Goal: Task Accomplishment & Management: Manage account settings

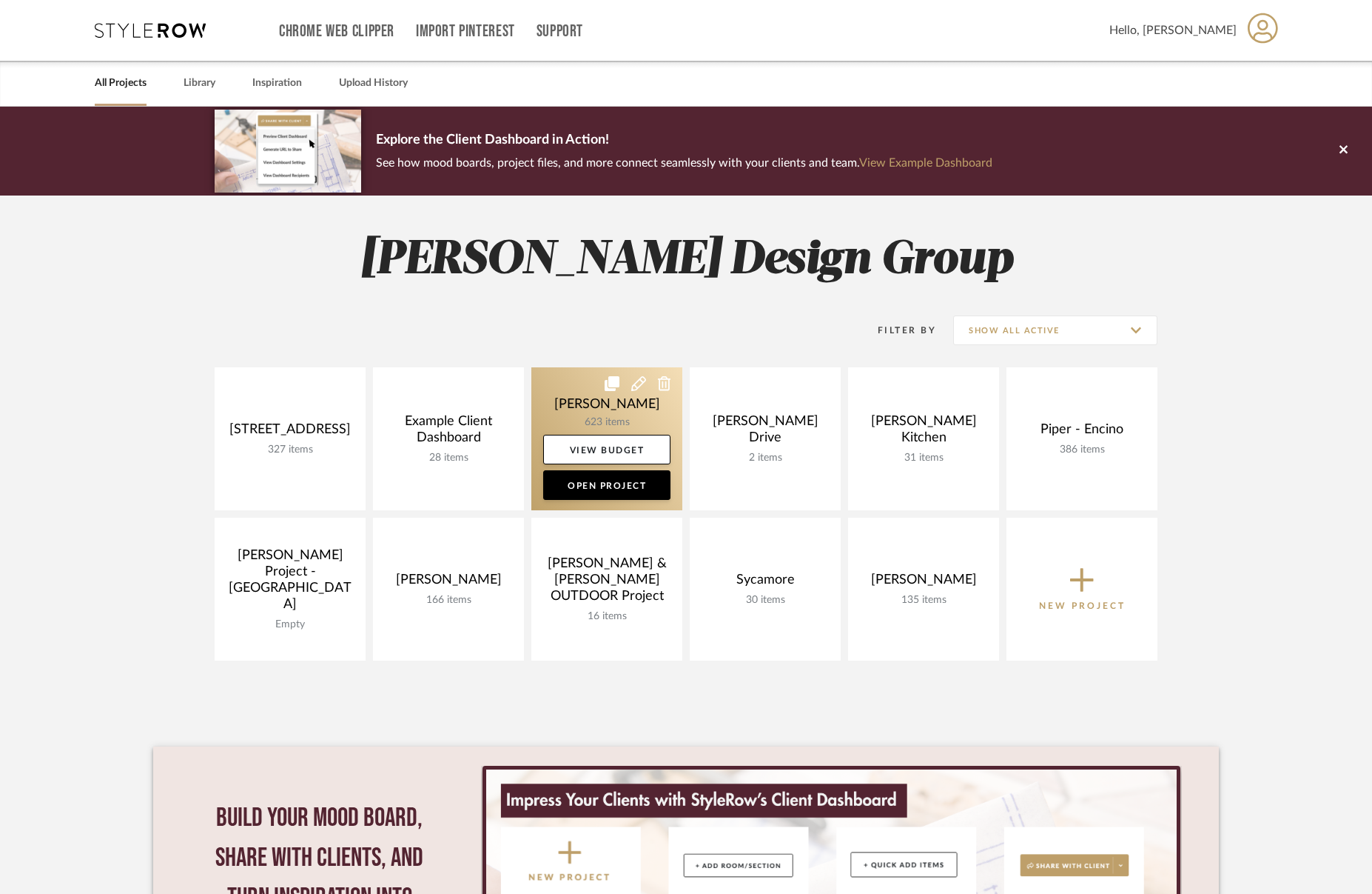
click at [587, 412] on link at bounding box center [606, 438] width 151 height 143
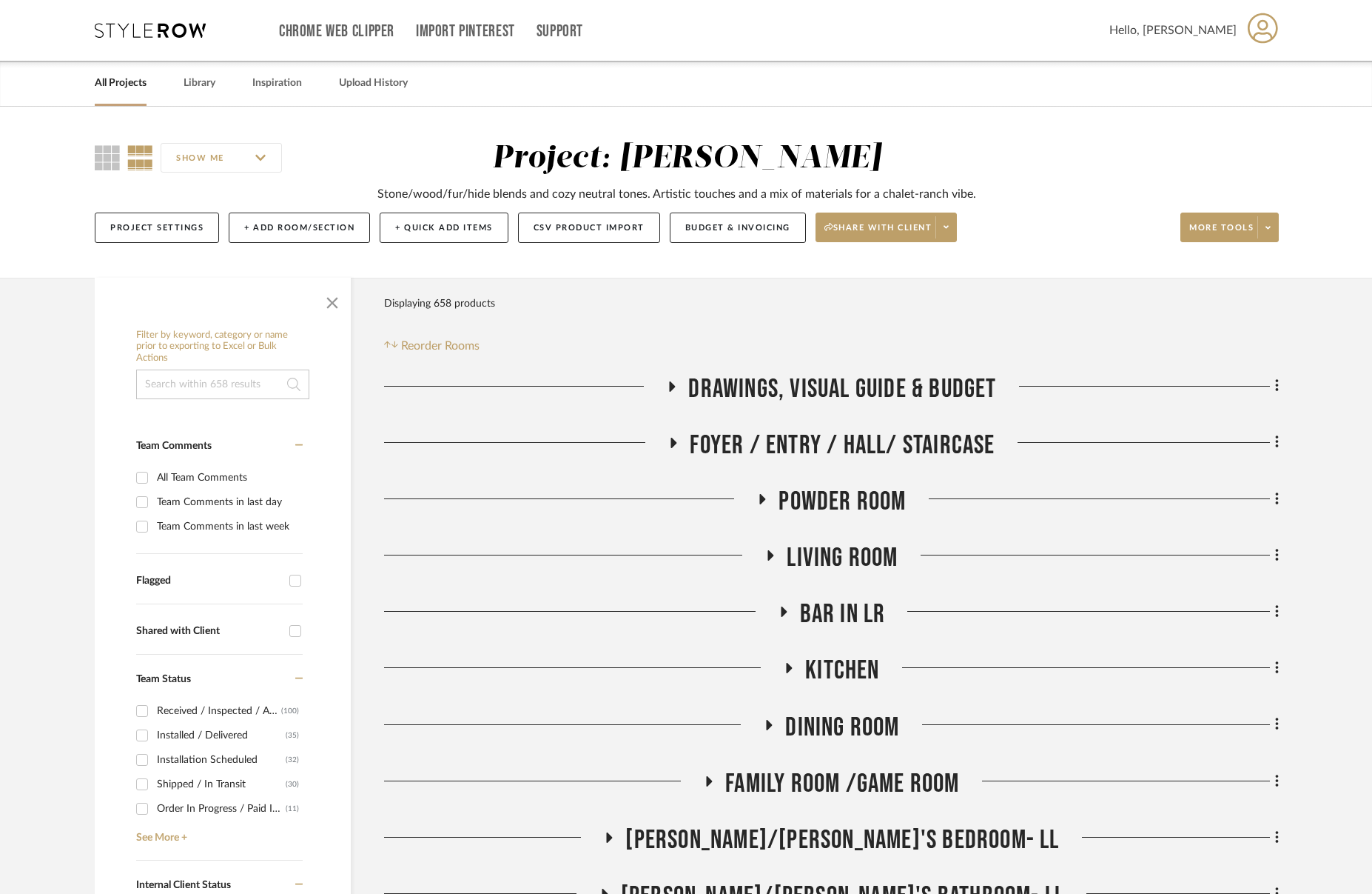
scroll to position [430, 0]
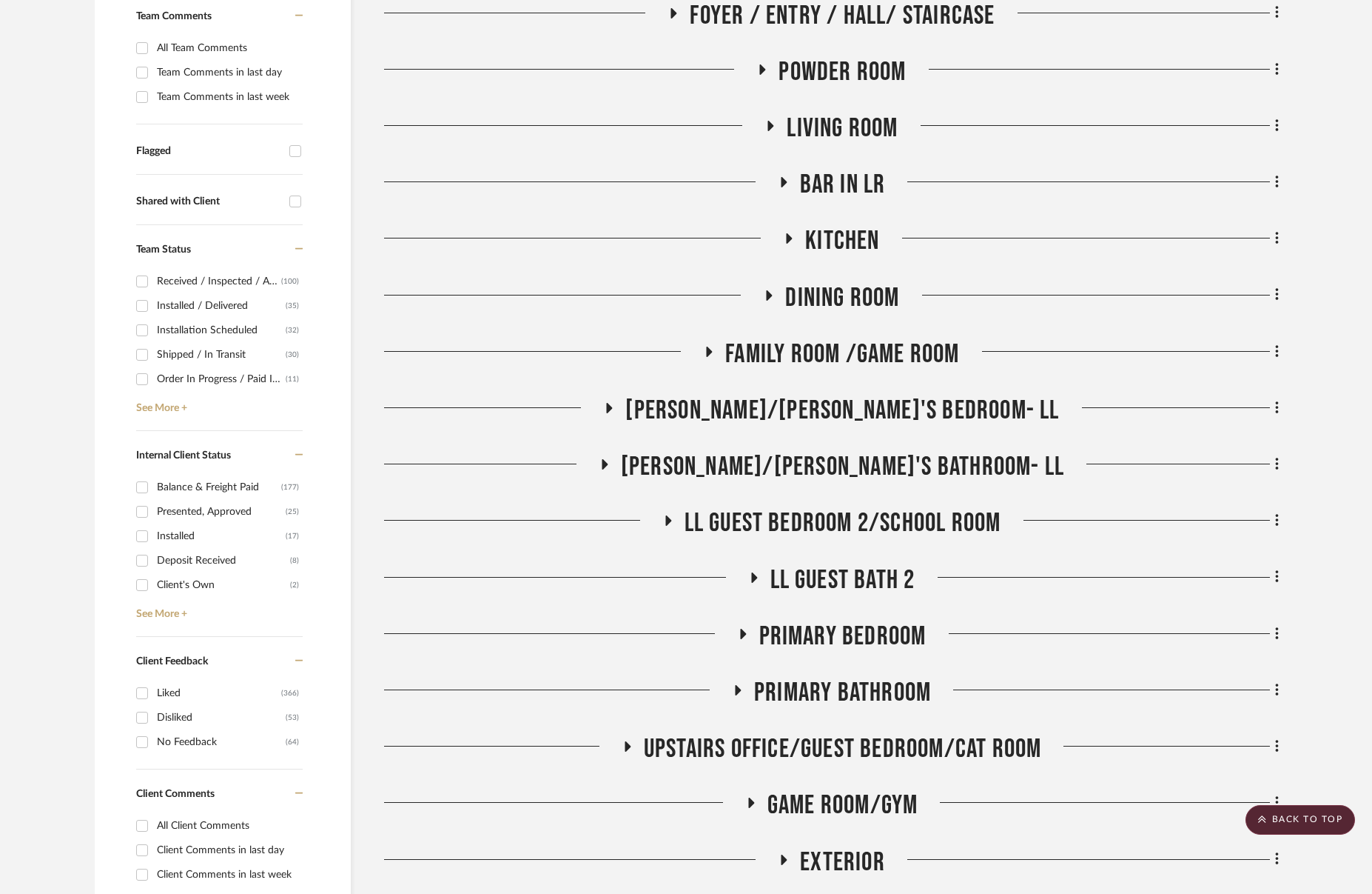
click at [822, 243] on span "Kitchen" at bounding box center [842, 241] width 74 height 32
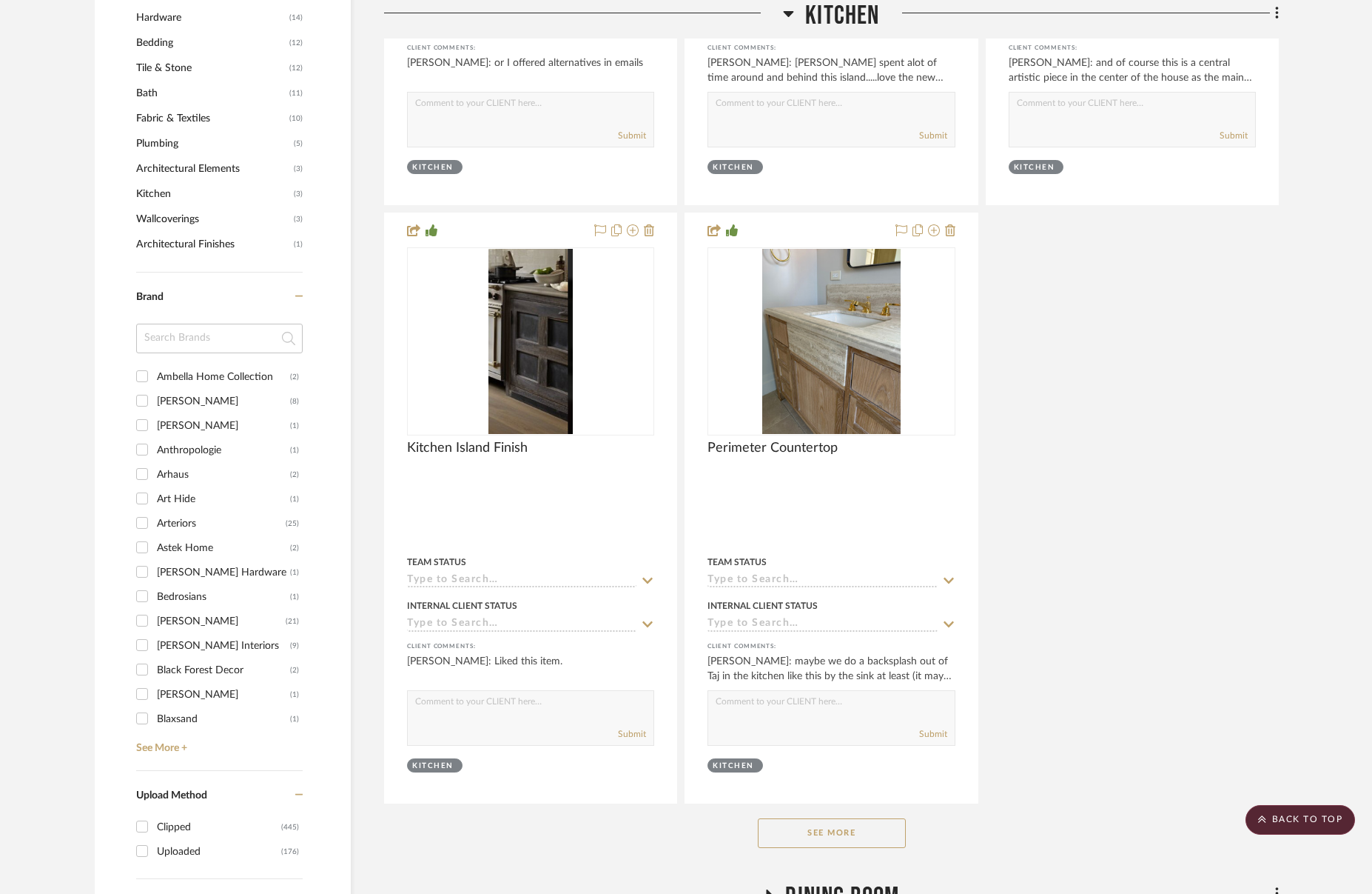
scroll to position [2047, 0]
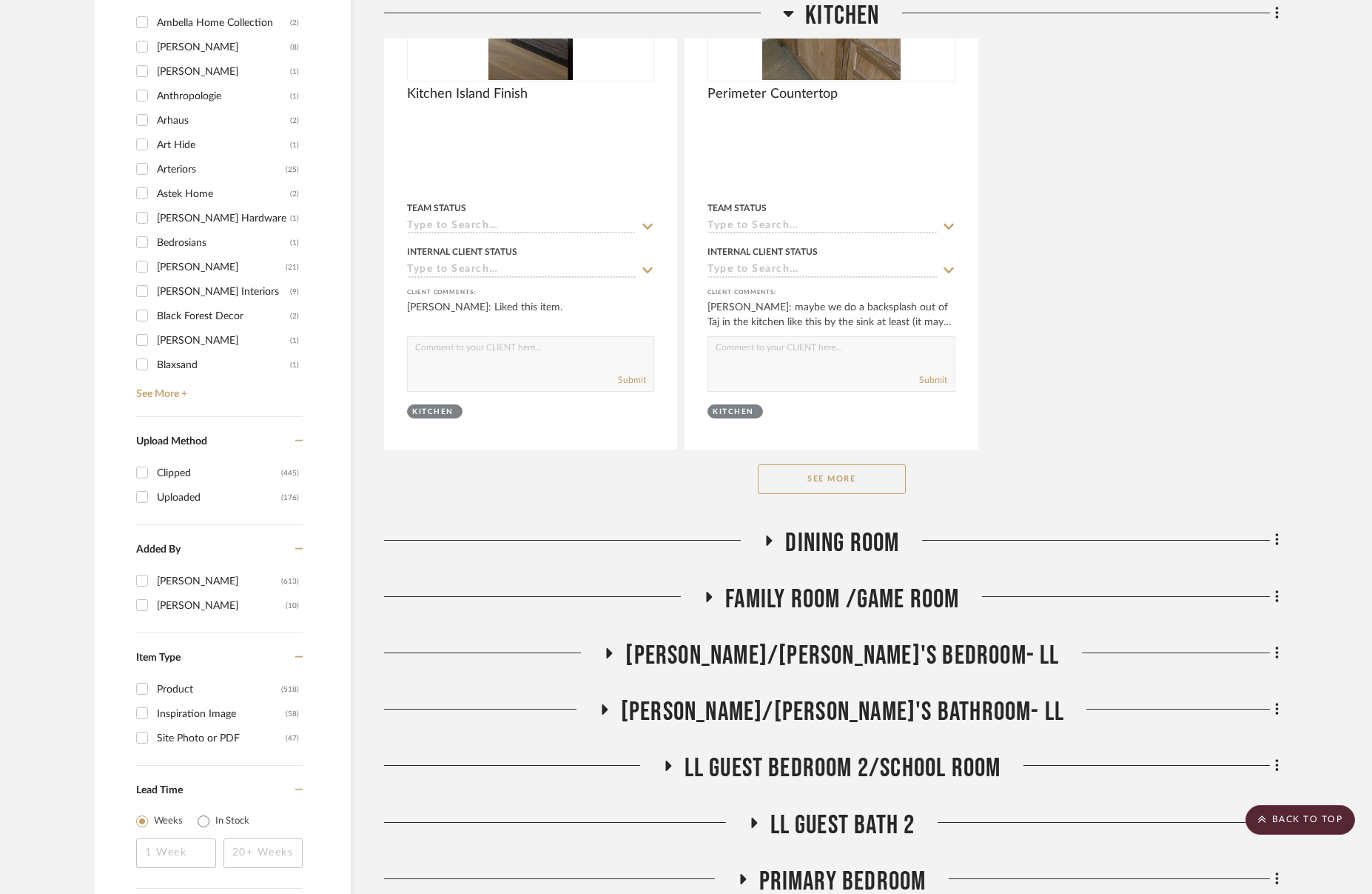
click at [867, 471] on button "See More" at bounding box center [832, 479] width 148 height 29
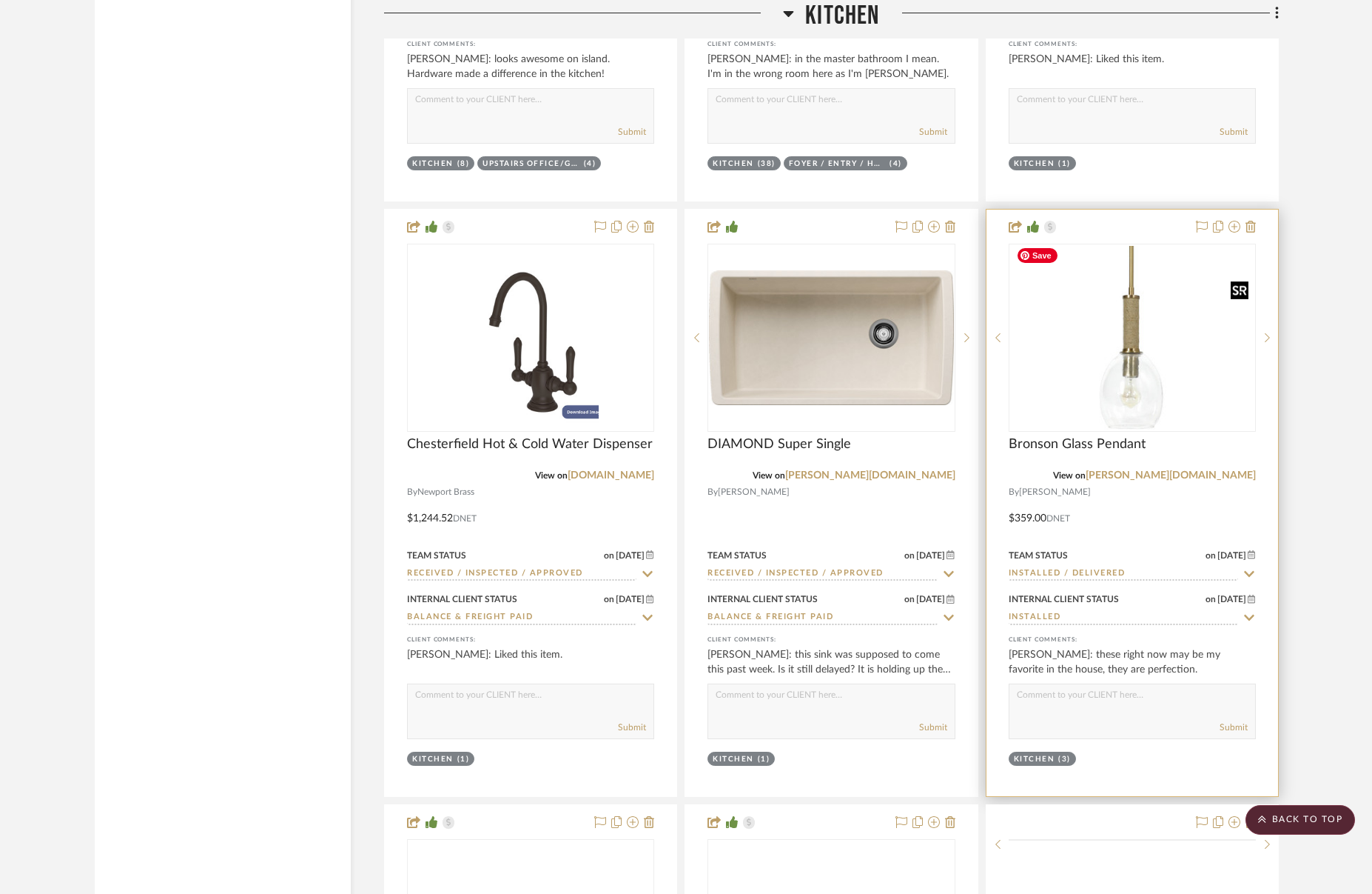
scroll to position [4106, 0]
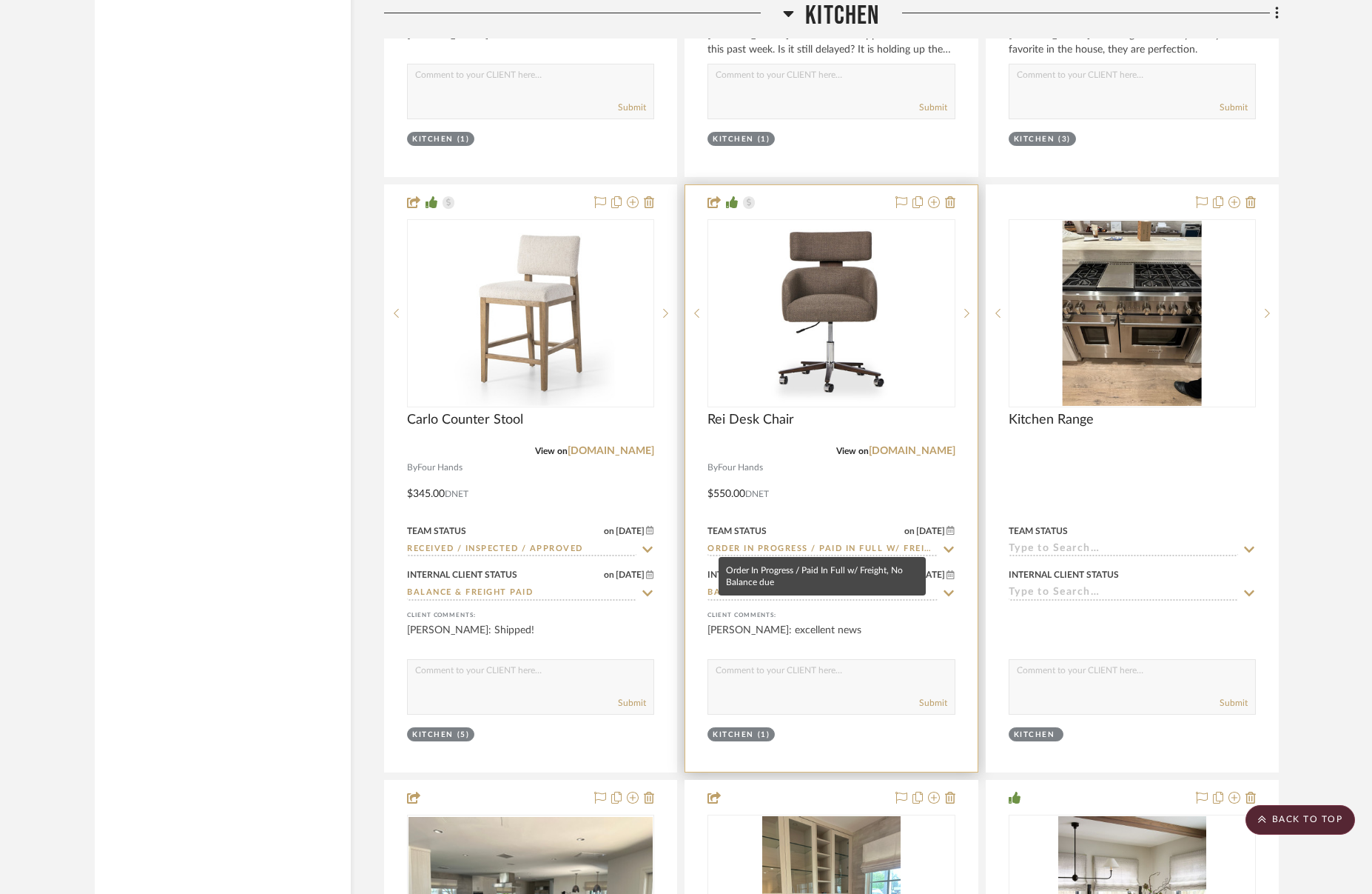
click at [823, 543] on input "Order In Progress / Paid In Full w/ Freight, No Balance due" at bounding box center [822, 550] width 229 height 14
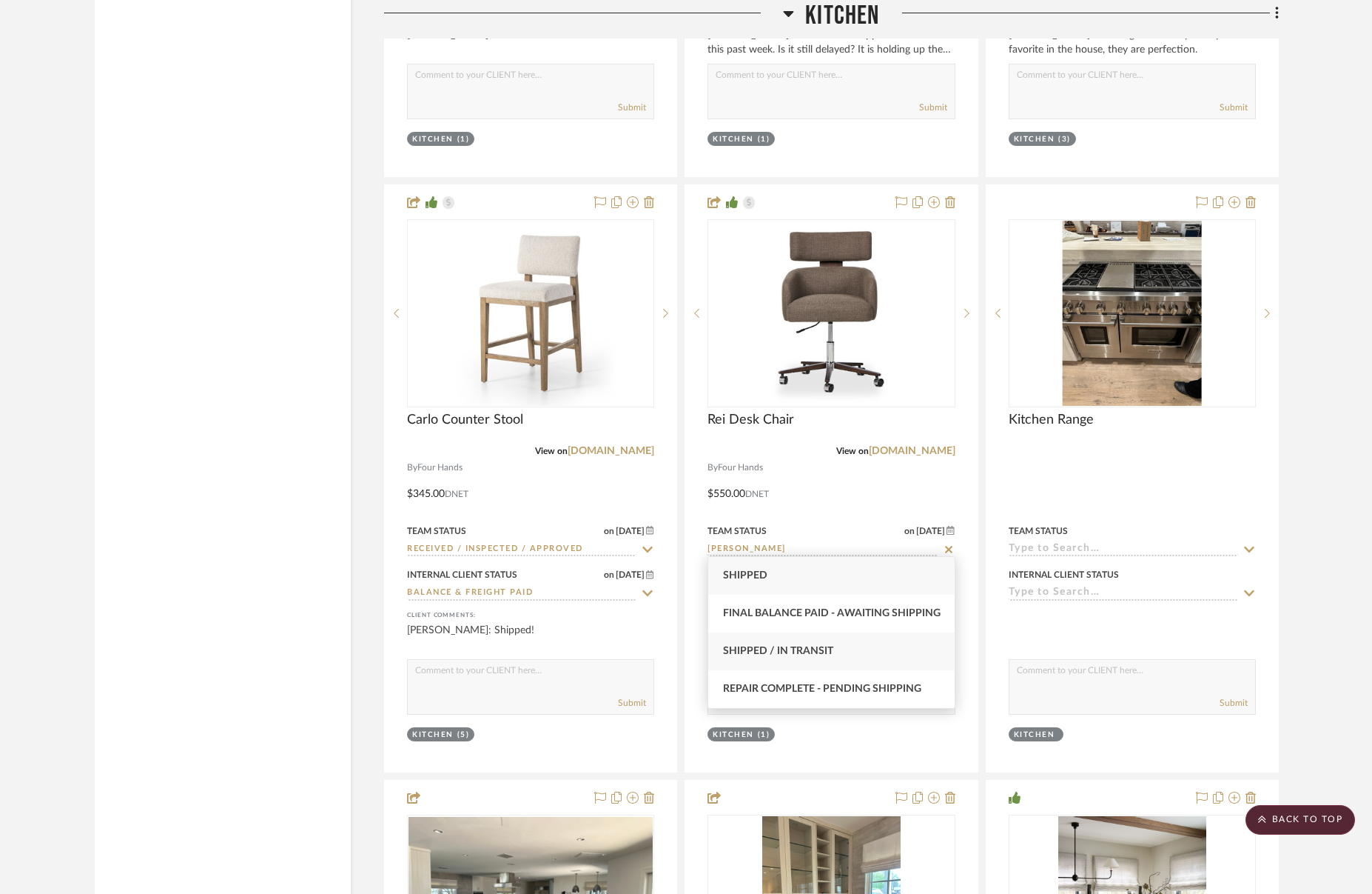
type input "[PERSON_NAME]"
click at [824, 648] on span "Shipped / In Transit" at bounding box center [778, 651] width 110 height 10
type input "[DATE]"
type input "Shipped / In Transit"
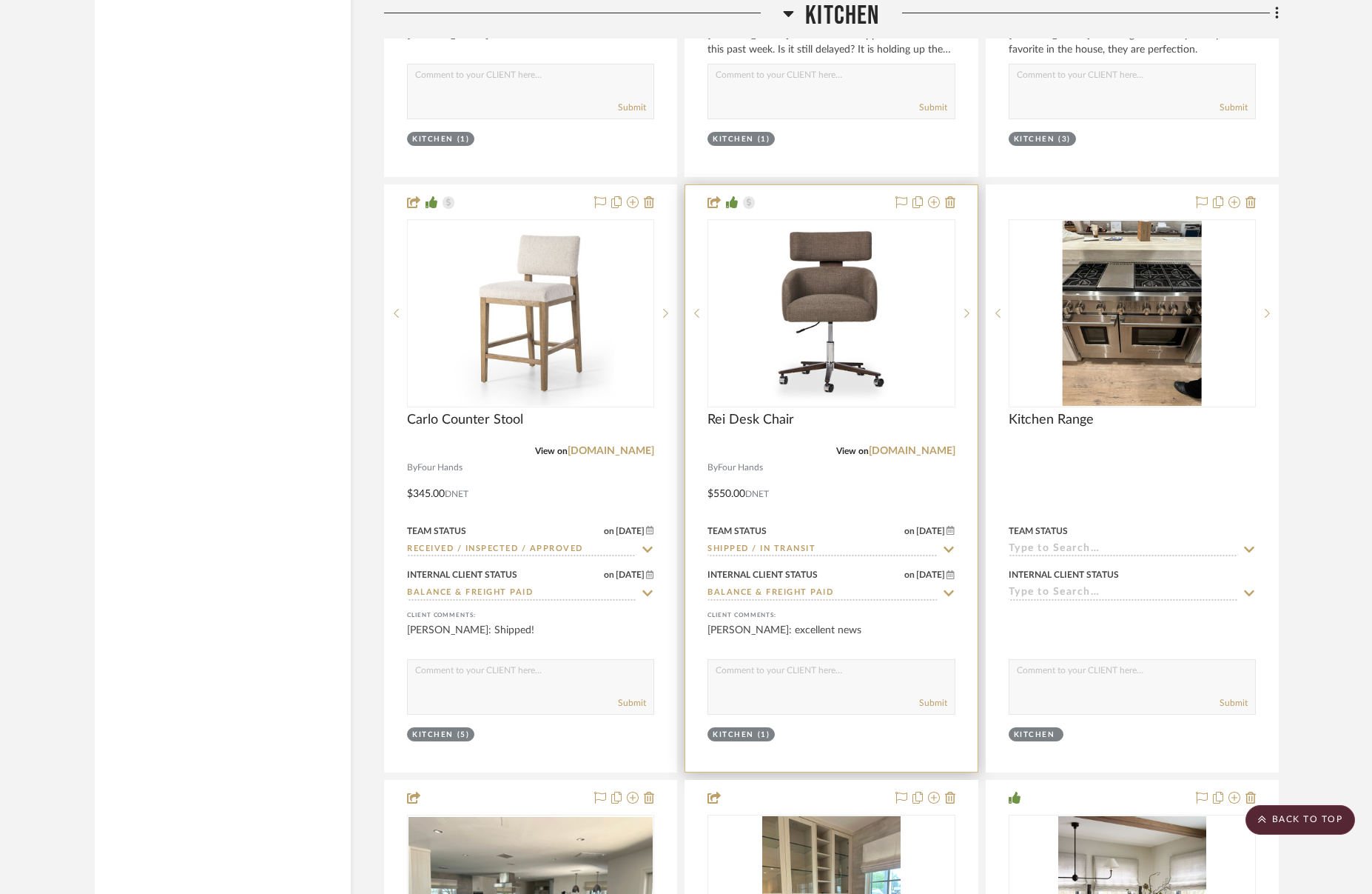
click at [818, 666] on textarea at bounding box center [831, 674] width 245 height 28
drag, startPoint x: 780, startPoint y: 665, endPoint x: 799, endPoint y: 665, distance: 19.0
click at [780, 665] on textarea "This shipped! SHould be able to make install 26th/27th" at bounding box center [831, 674] width 245 height 28
type textarea "This shipped! Sh ould be able to make install 26th/27th"
